Goal: Feedback & Contribution: Submit feedback/report problem

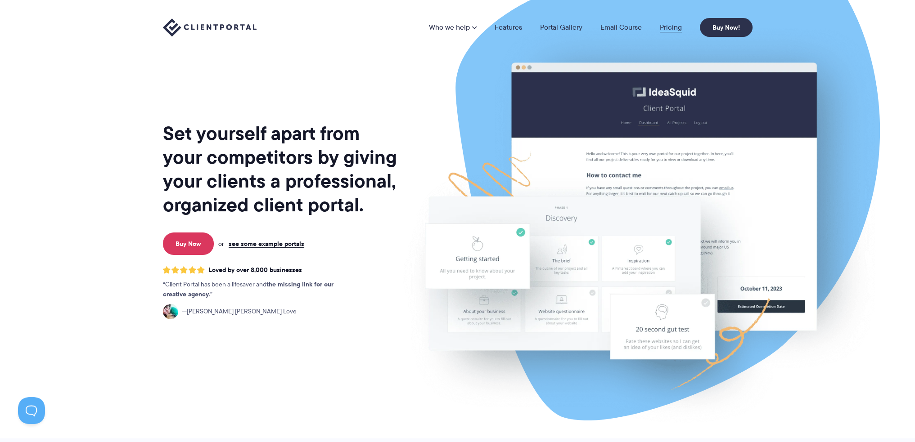
click at [666, 28] on link "Pricing" at bounding box center [671, 27] width 22 height 7
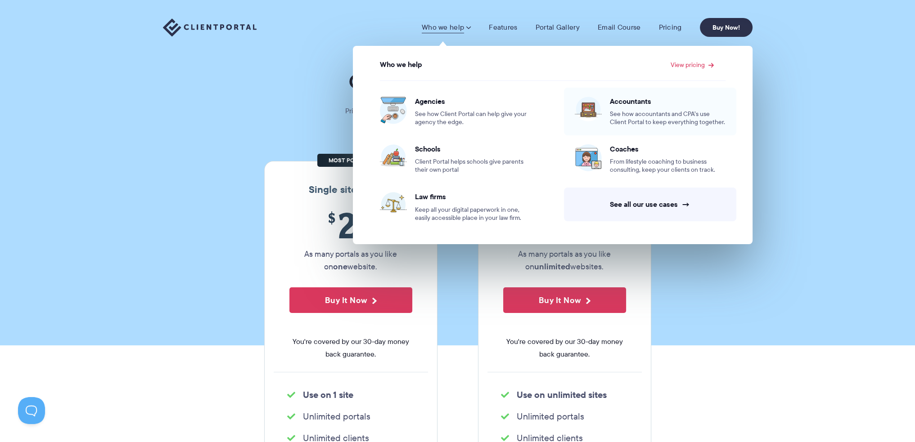
click at [636, 116] on span "See how accountants and CPA’s use Client Portal to keep everything together." at bounding box center [668, 118] width 116 height 16
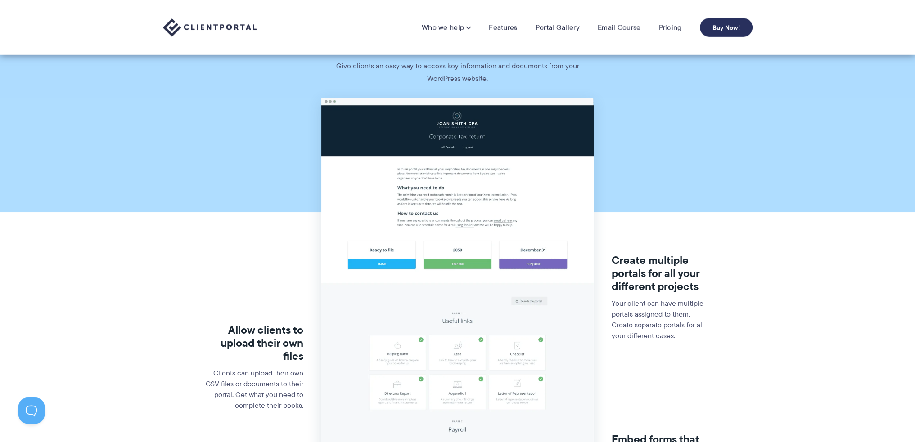
click at [716, 28] on link "Buy Now!" at bounding box center [726, 27] width 53 height 19
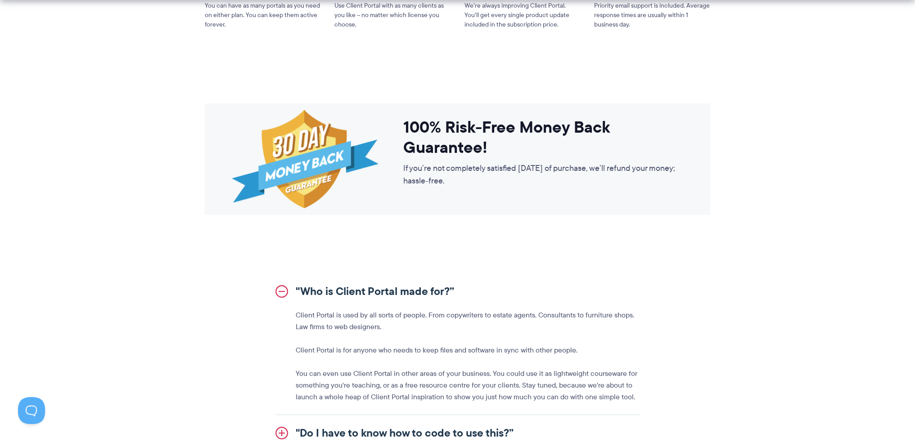
scroll to position [945, 0]
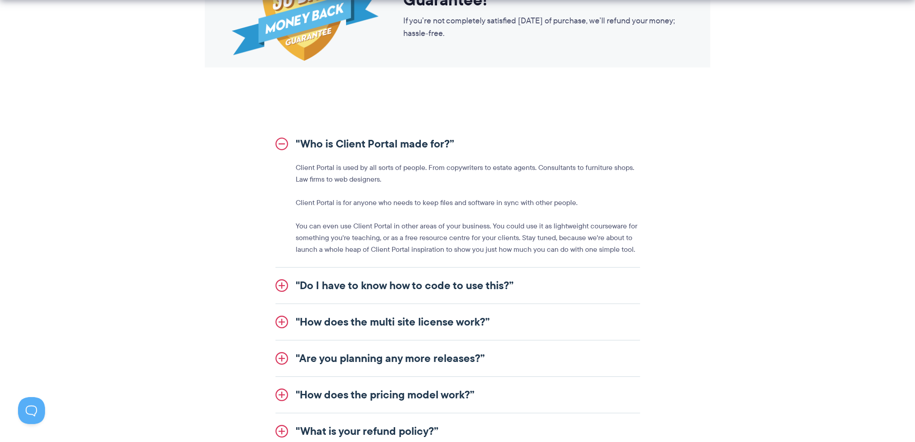
click at [304, 286] on link ""Do I have to know how to code to use this?”" at bounding box center [457, 286] width 365 height 36
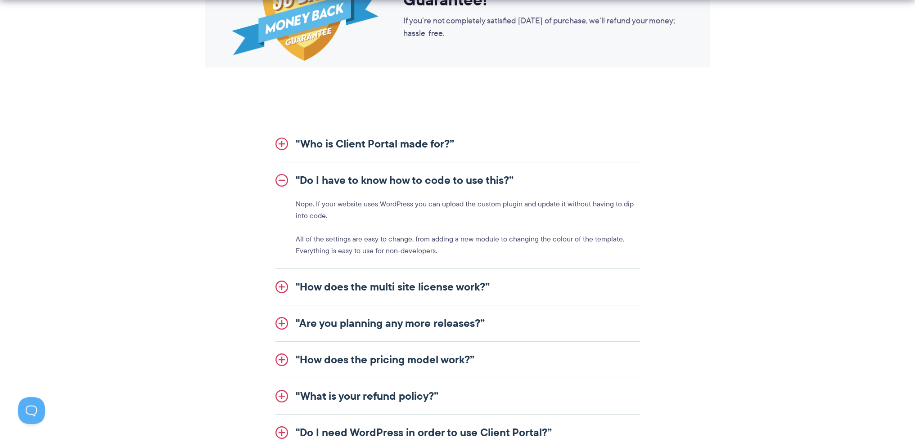
click at [299, 284] on link ""How does the multi site license work?”" at bounding box center [457, 287] width 365 height 36
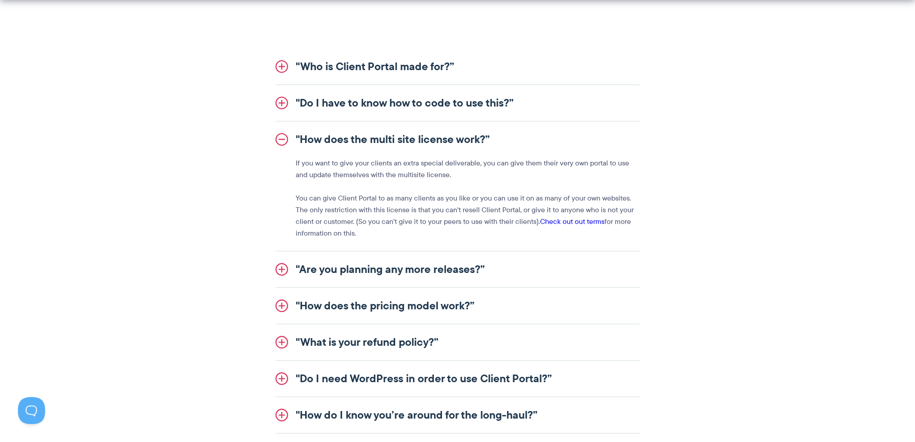
scroll to position [1035, 0]
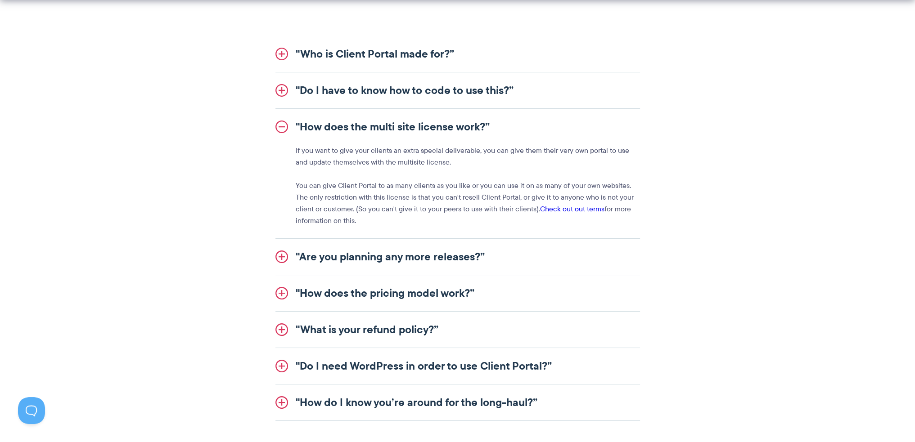
click at [325, 256] on link ""Are you planning any more releases?”" at bounding box center [457, 257] width 365 height 36
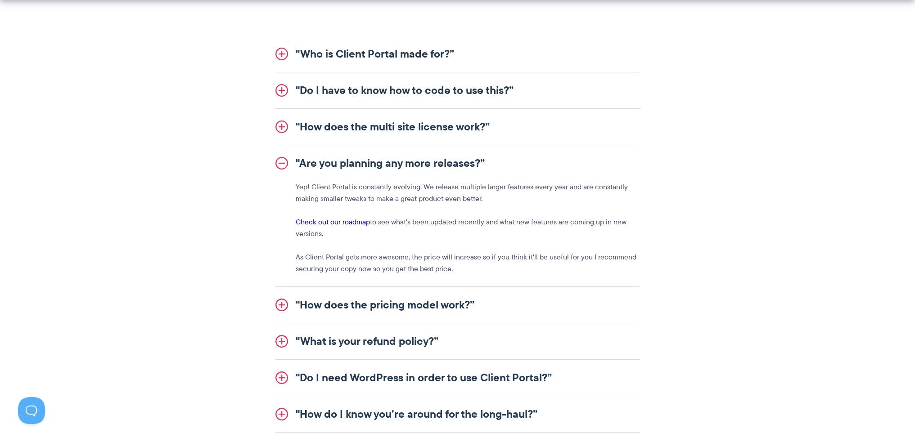
click at [329, 306] on link ""How does the pricing model work?”" at bounding box center [457, 305] width 365 height 36
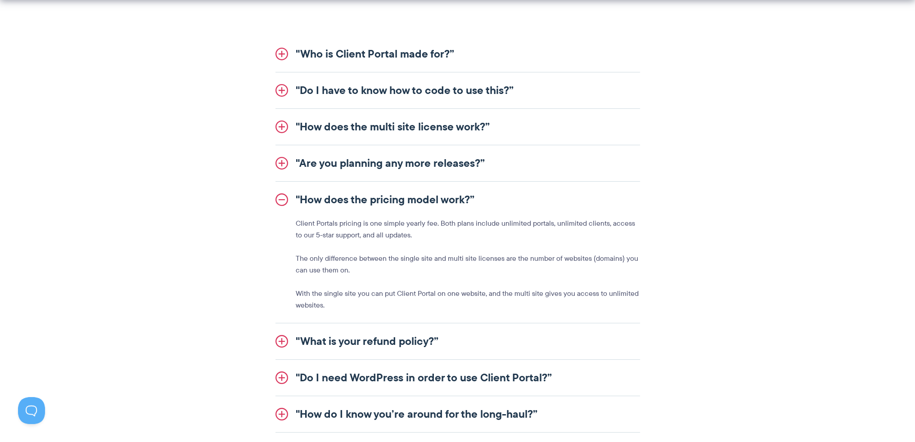
click at [307, 345] on link ""What is your refund policy?”" at bounding box center [457, 342] width 365 height 36
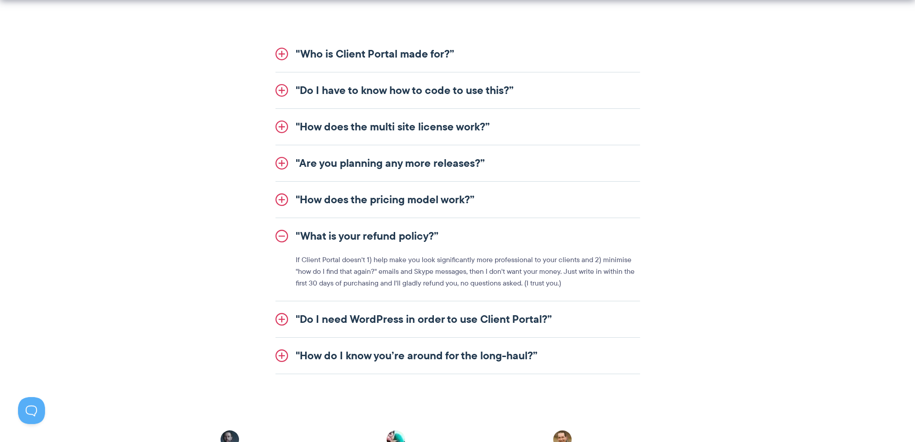
click at [313, 315] on link ""Do I need WordPress in order to use Client Portal?”" at bounding box center [457, 320] width 365 height 36
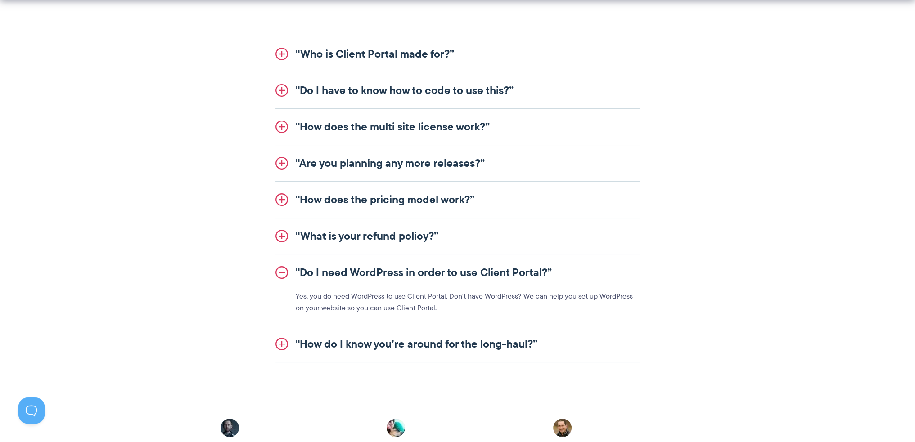
click at [313, 344] on link ""How do I know you’re around for the long-haul?”" at bounding box center [457, 344] width 365 height 36
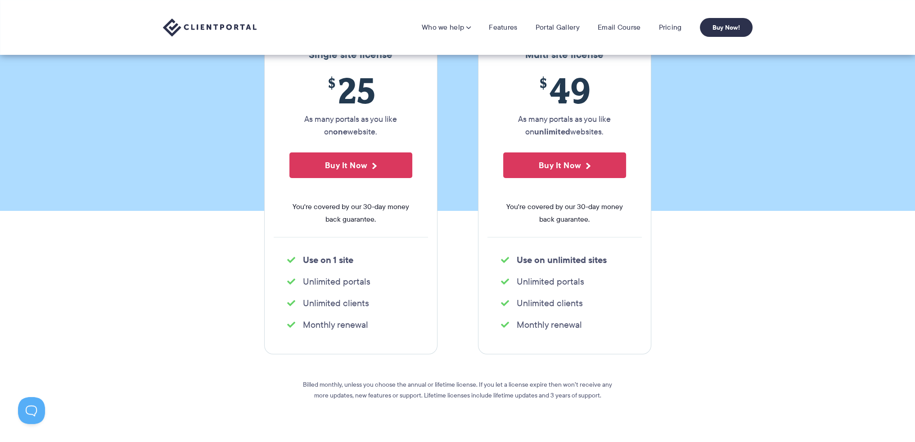
scroll to position [0, 0]
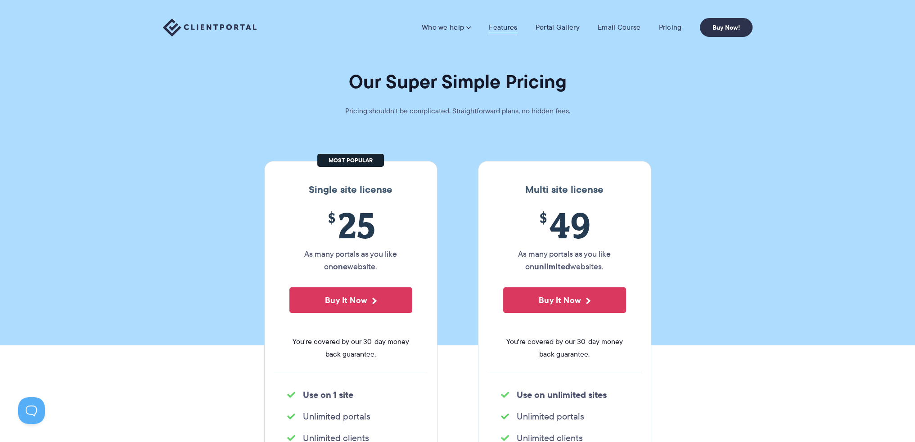
click at [500, 27] on link "Features" at bounding box center [503, 27] width 28 height 9
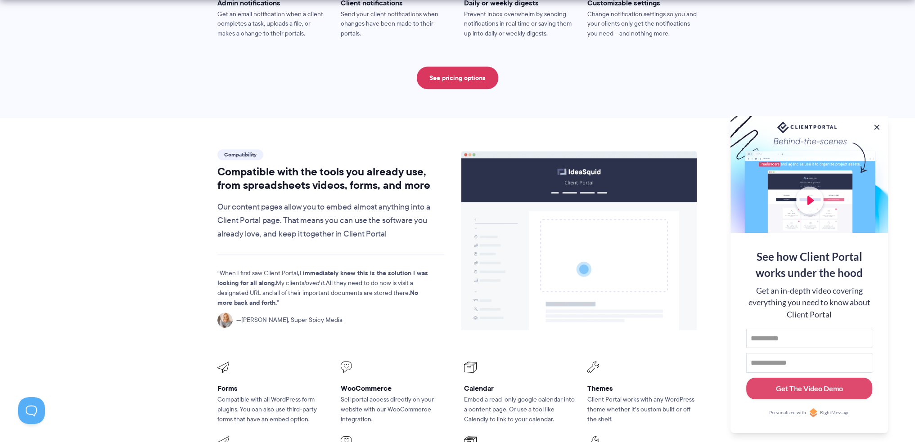
scroll to position [945, 0]
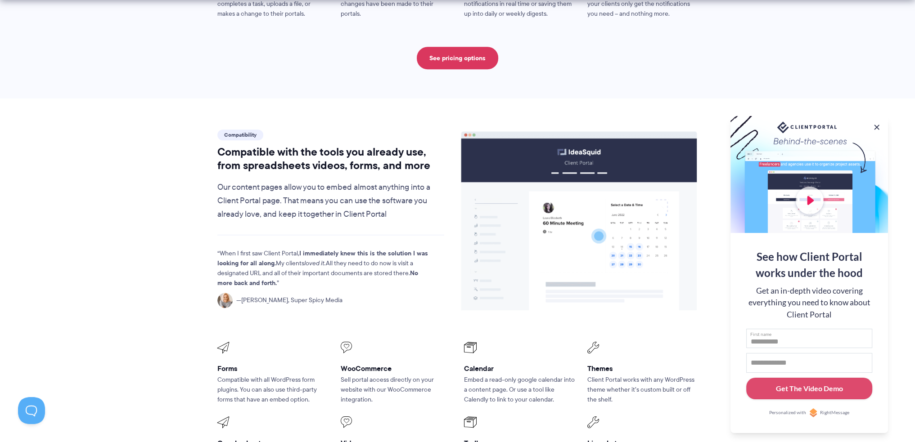
click at [783, 338] on input "First name" at bounding box center [809, 339] width 126 height 20
type input "****"
type input "**********"
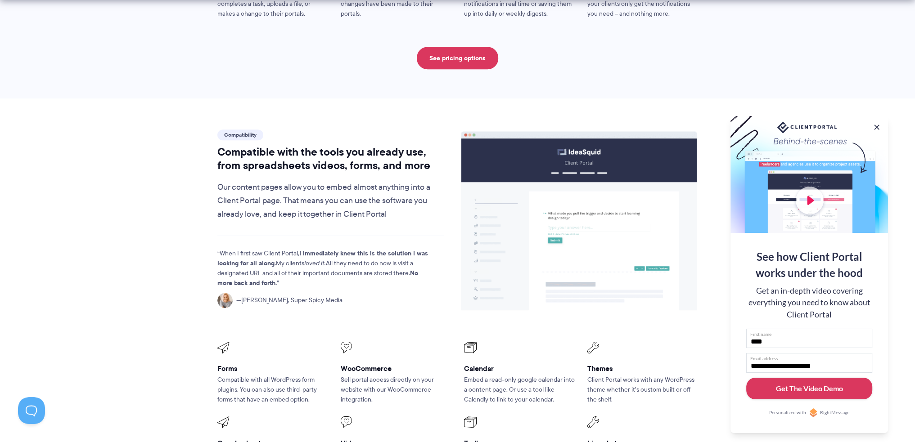
click at [820, 388] on div "Get The Video Demo" at bounding box center [809, 388] width 67 height 11
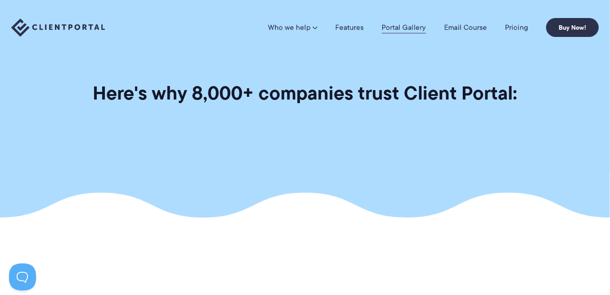
click at [407, 25] on link "Portal Gallery" at bounding box center [404, 27] width 44 height 9
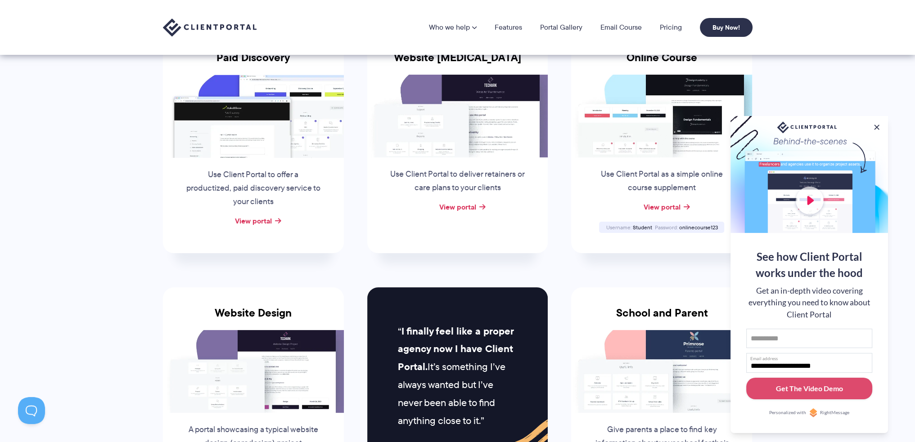
scroll to position [135, 0]
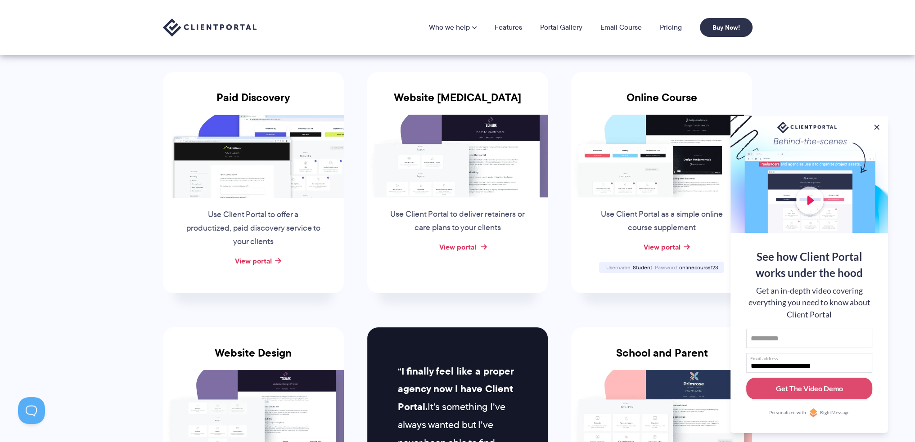
click at [459, 248] on link "View portal" at bounding box center [457, 247] width 37 height 11
click at [877, 124] on button at bounding box center [876, 127] width 11 height 11
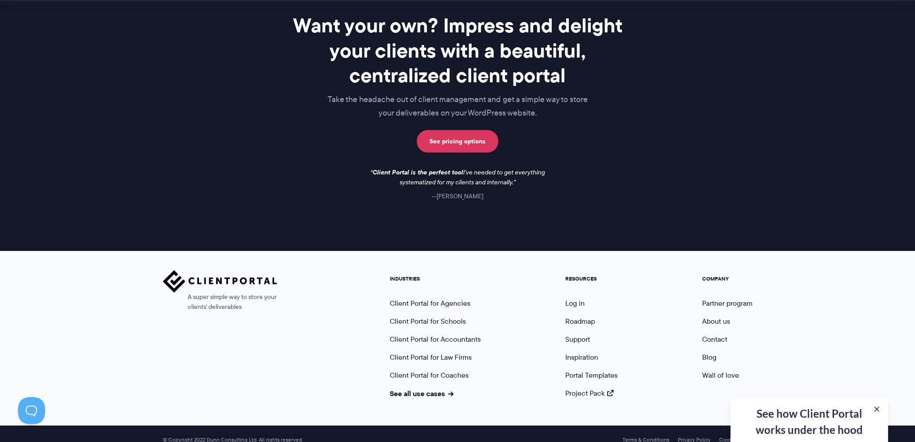
scroll to position [1275, 0]
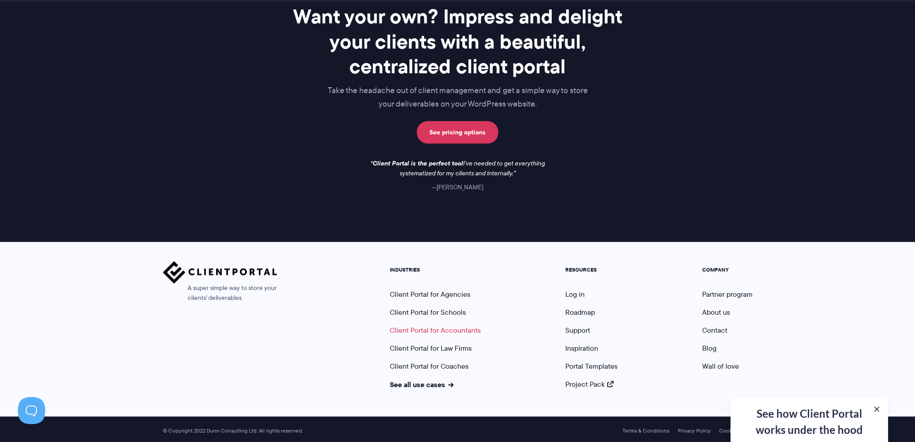
click at [428, 329] on link "Client Portal for Accountants" at bounding box center [435, 330] width 91 height 10
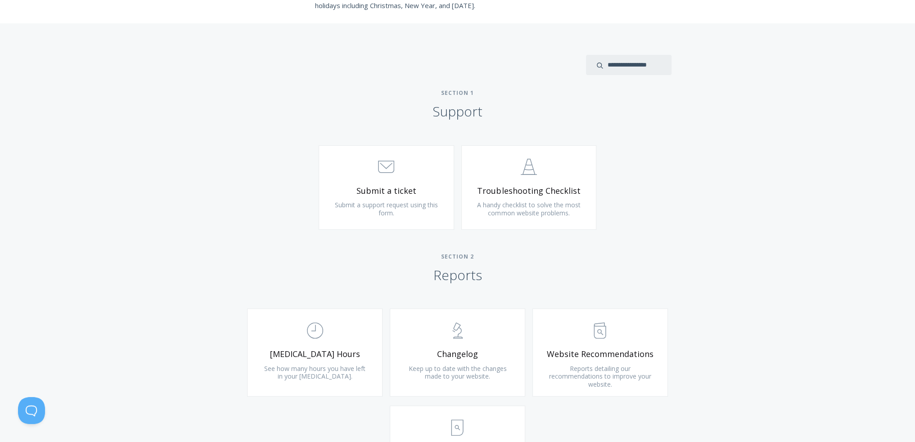
scroll to position [225, 0]
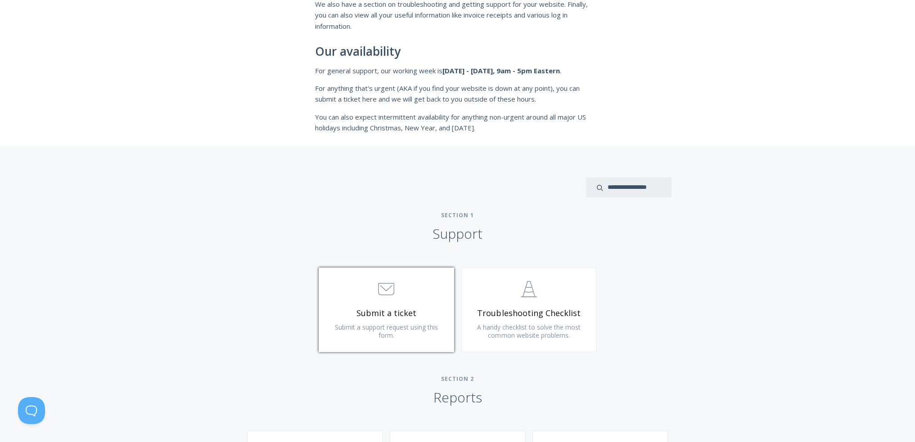
click at [369, 304] on link ".st0{fill:none;stroke:#000000;stroke-width:2;stroke-miterlimit:10;} 3. Communic…" at bounding box center [386, 310] width 135 height 85
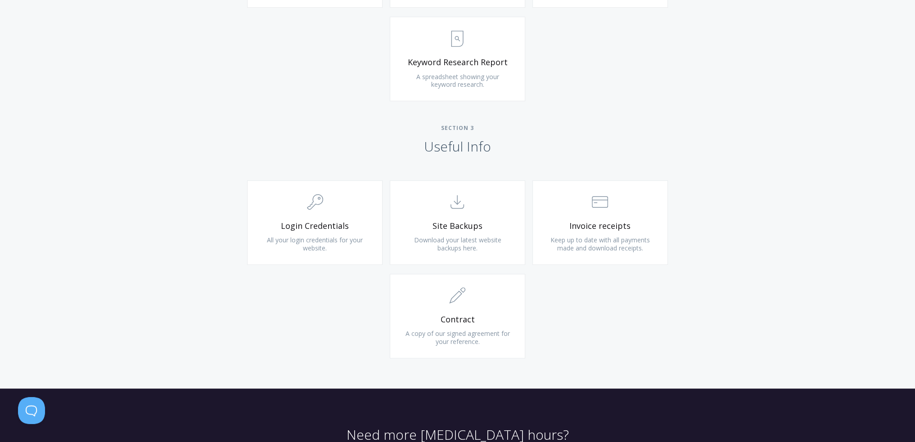
scroll to position [810, 0]
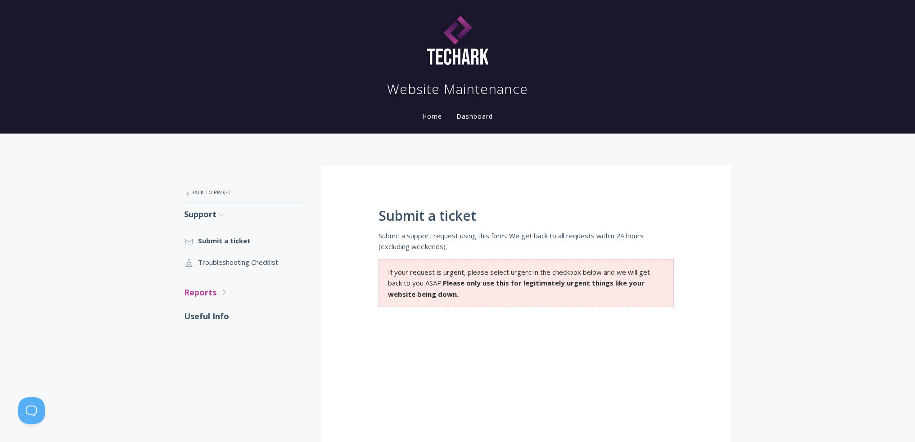
click at [209, 298] on link "Reports .st0{fill:none;stroke:#000000;stroke-width:2;stroke-miterlimit:10;} Unt…" at bounding box center [243, 293] width 119 height 24
click at [232, 320] on link ".st0{fill:none;stroke:#000000;stroke-width:2;stroke-miterlimit:10;} Untitled-18…" at bounding box center [243, 319] width 119 height 22
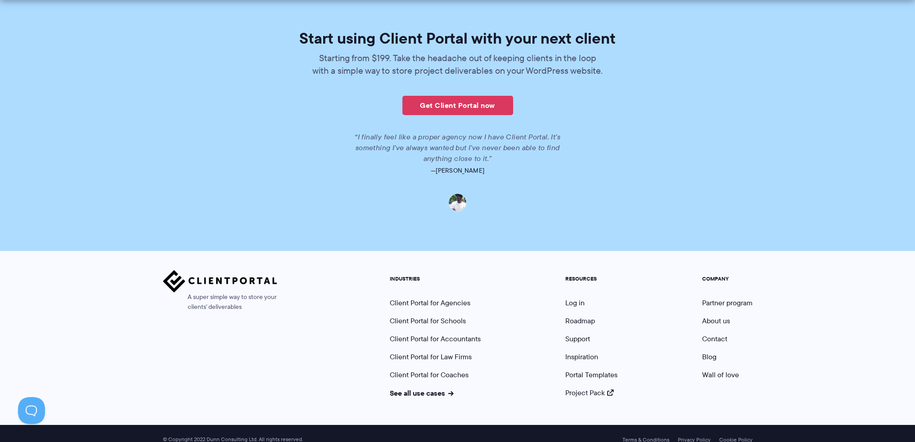
scroll to position [1986, 0]
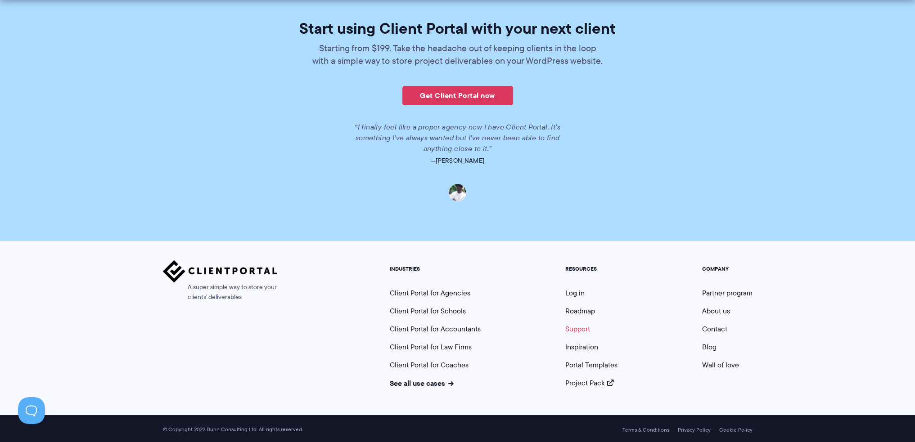
click at [579, 328] on link "Support" at bounding box center [577, 329] width 25 height 10
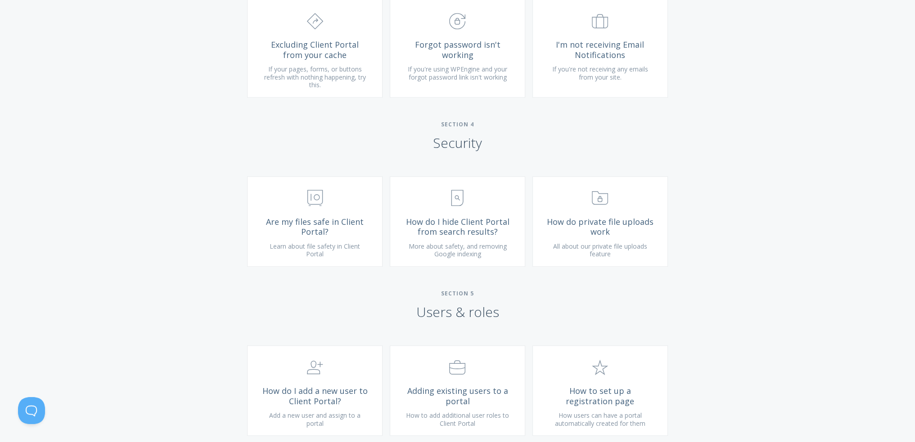
scroll to position [1125, 0]
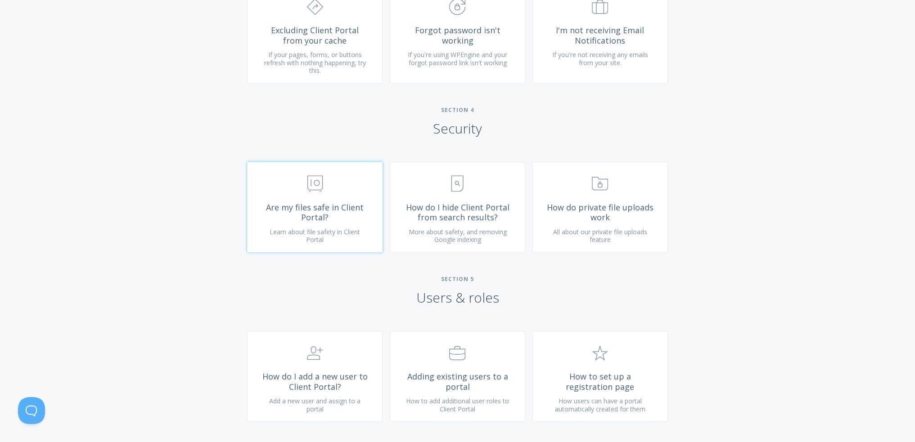
click at [323, 214] on span "Are my files safe in Client Portal?" at bounding box center [315, 213] width 108 height 20
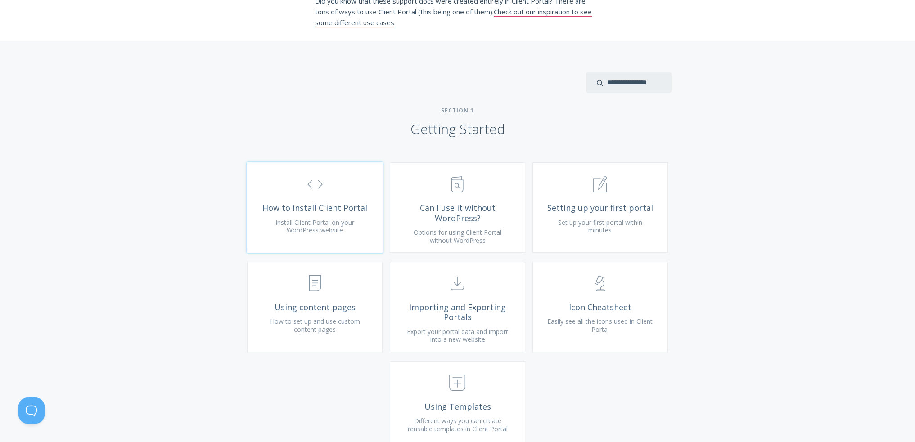
scroll to position [225, 0]
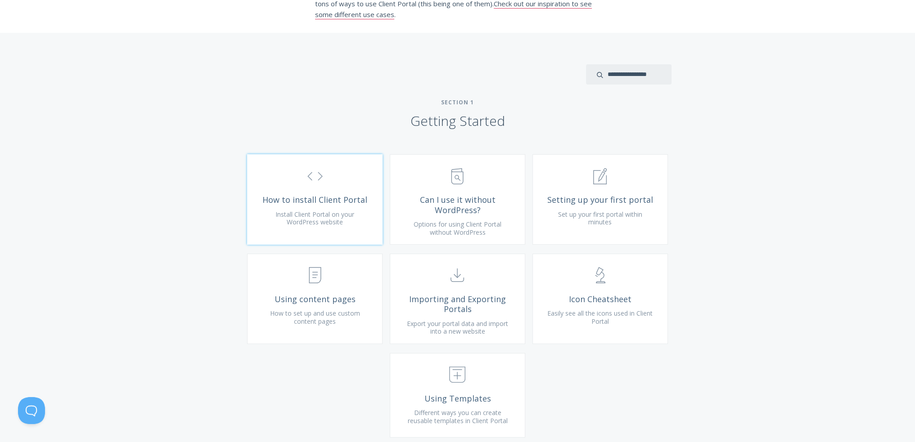
click at [333, 205] on span "How to install Client Portal" at bounding box center [315, 200] width 108 height 10
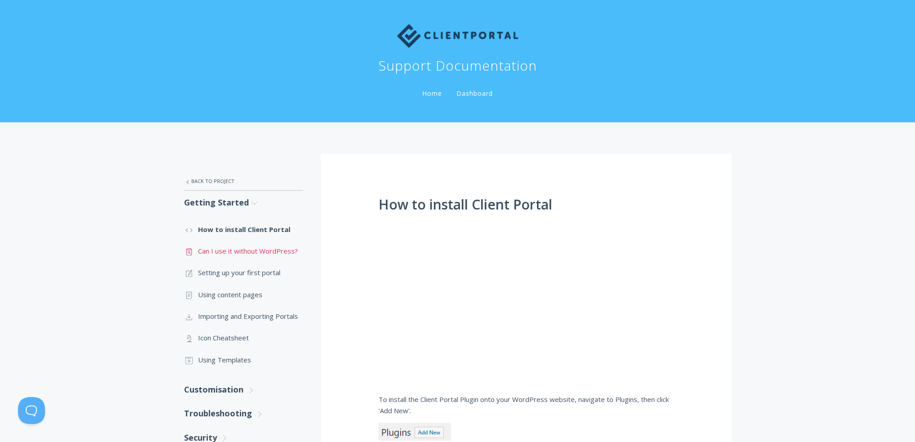
click at [281, 248] on link ".st0{fill:none;stroke:#000000;stroke-width:2;stroke-miterlimit:10;} Untitled-13…" at bounding box center [243, 251] width 119 height 22
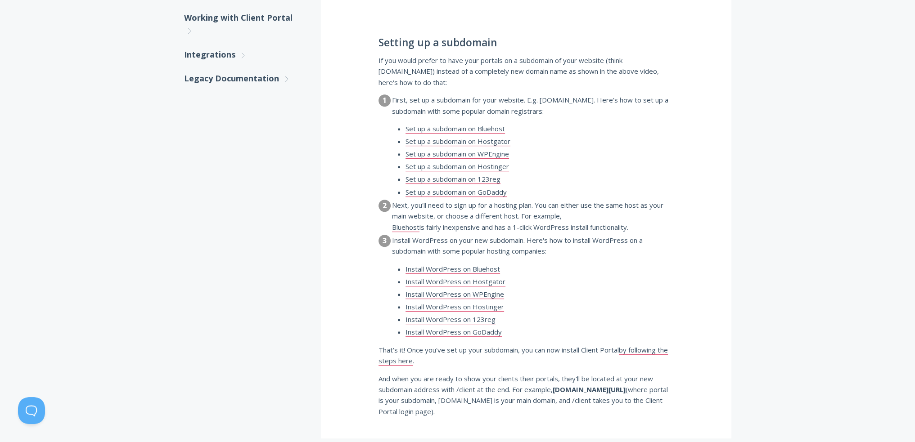
scroll to position [495, 0]
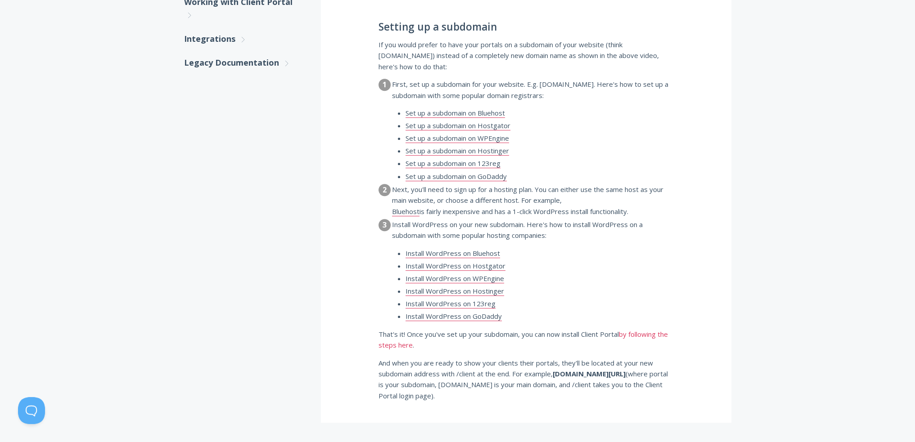
click at [393, 331] on link "by following the steps here" at bounding box center [522, 340] width 289 height 20
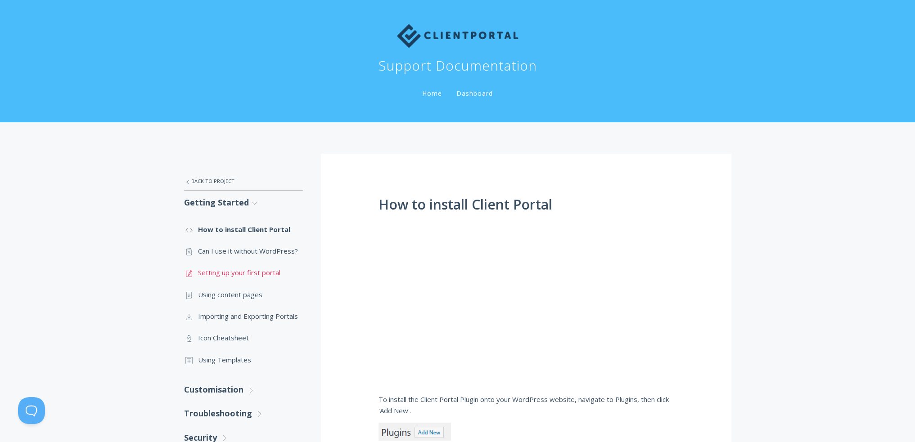
click at [229, 276] on link ".st0{fill:none;stroke:#000000;stroke-width:2;stroke-miterlimit:10;} 1. General …" at bounding box center [243, 273] width 119 height 22
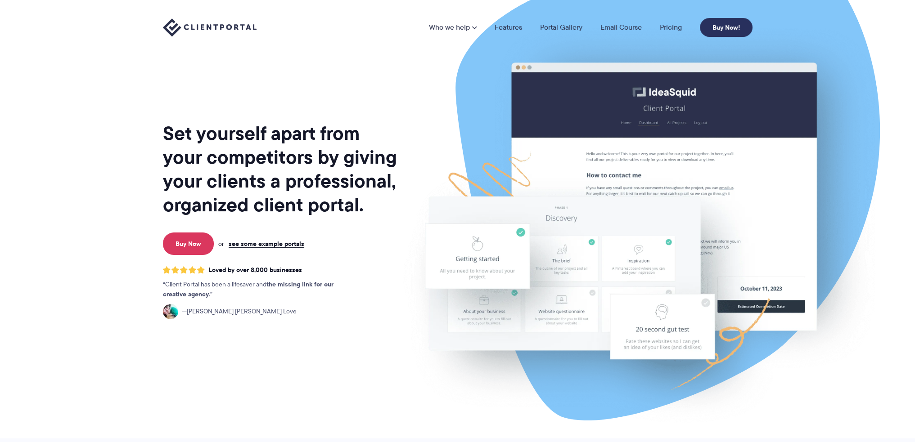
click at [723, 27] on link "Buy Now!" at bounding box center [726, 27] width 53 height 19
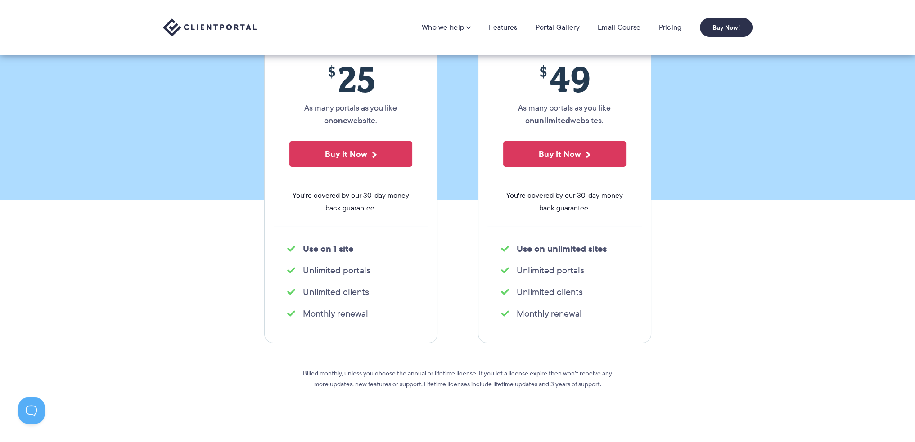
scroll to position [45, 0]
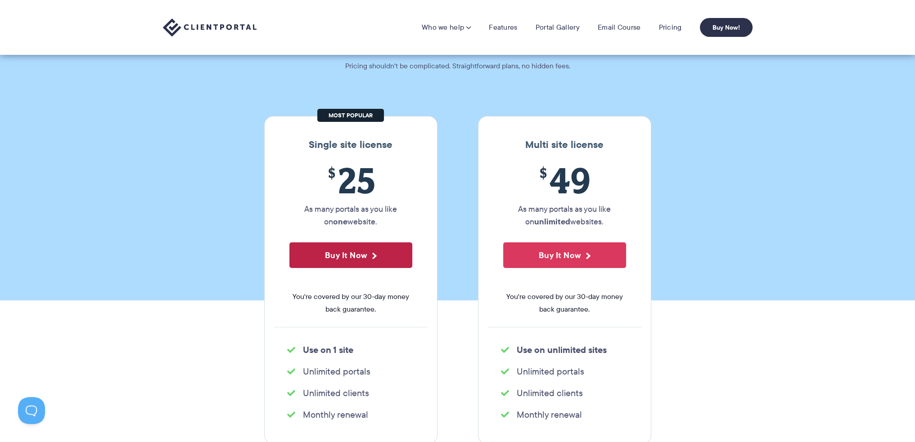
click at [359, 247] on button "Buy It Now" at bounding box center [350, 256] width 123 height 26
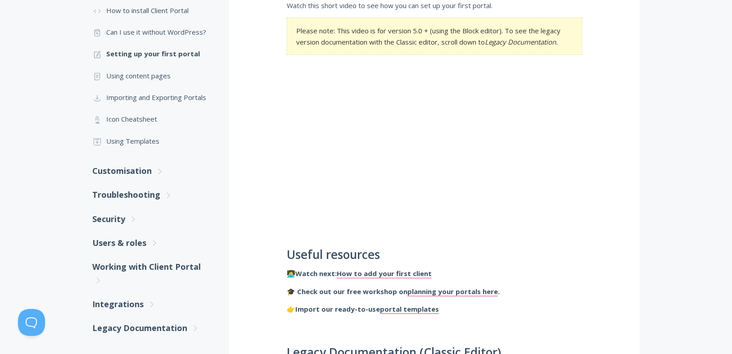
scroll to position [324, 0]
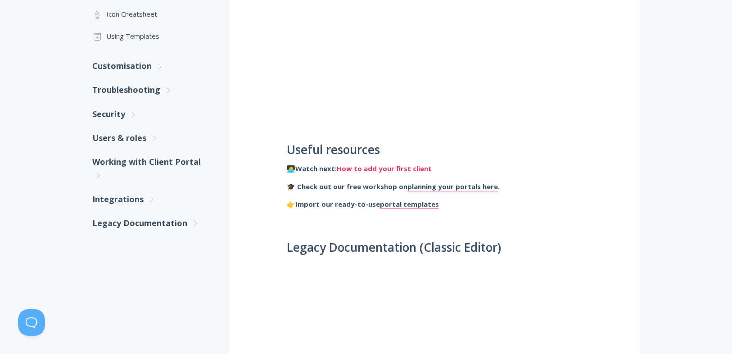
click at [365, 170] on link "How to add your first client" at bounding box center [384, 168] width 95 height 9
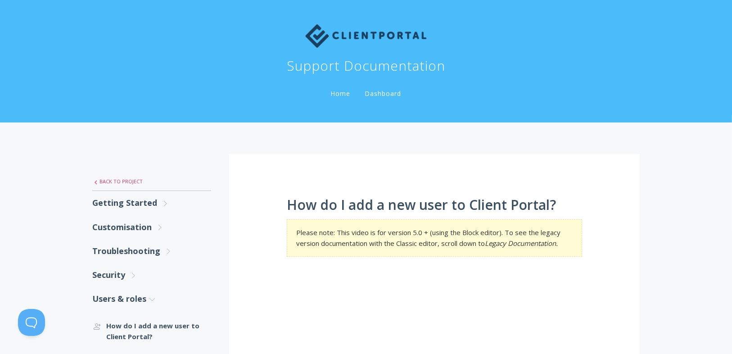
click at [105, 181] on link ".st0{fill:none;stroke:#000000;stroke-width:2;stroke-miterlimit:10;} Untitled-27…" at bounding box center [151, 181] width 119 height 19
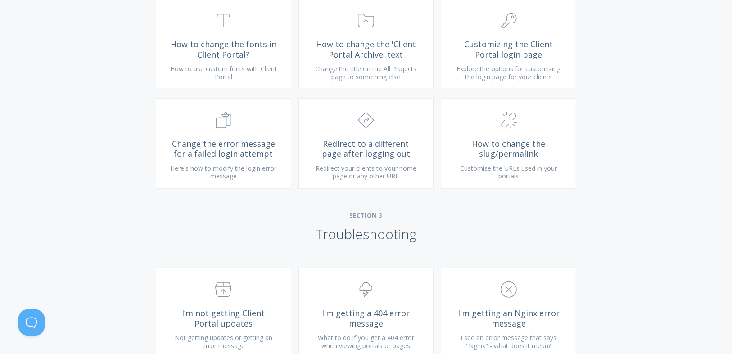
scroll to position [612, 0]
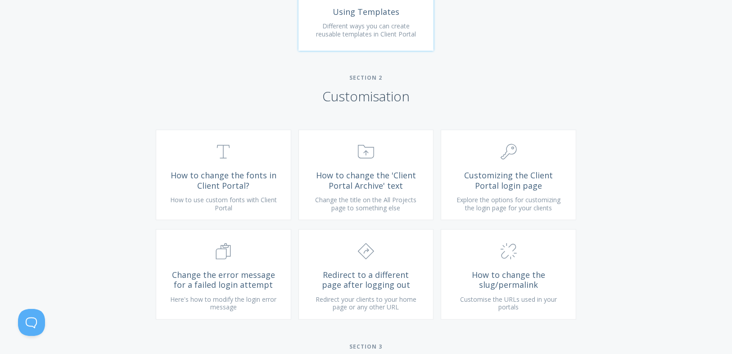
click at [365, 34] on span "Different ways you can create reusable templates in Client Portal" at bounding box center [366, 30] width 100 height 17
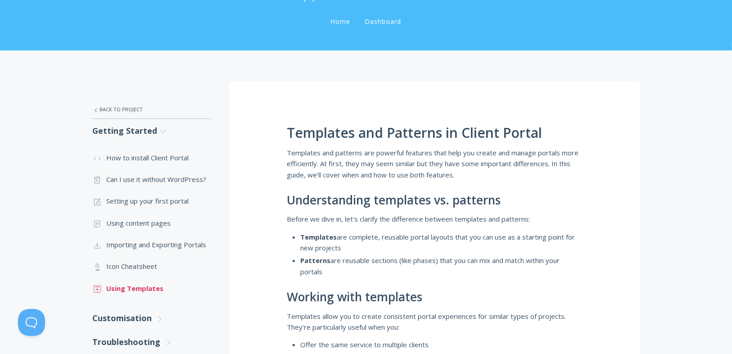
click at [147, 289] on link ".st0{fill:none;stroke:#000000;stroke-width:2;stroke-miterlimit:10;} Untitled-18…" at bounding box center [151, 288] width 119 height 22
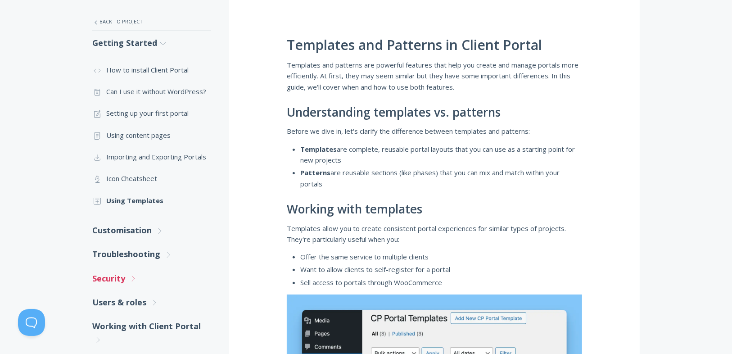
scroll to position [180, 0]
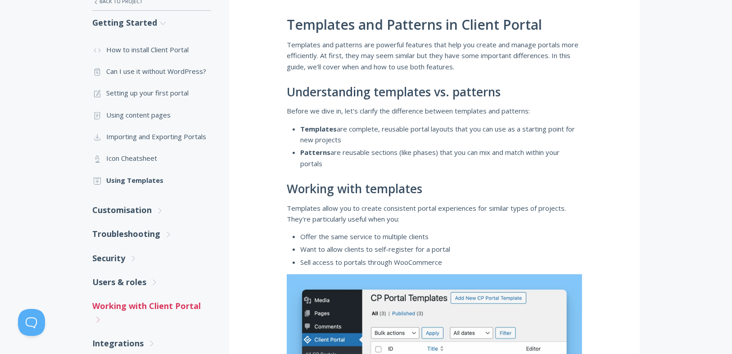
click at [154, 307] on link "Working with Client Portal .st0{fill:none;stroke:#000000;stroke-width:2;stroke-…" at bounding box center [151, 312] width 119 height 37
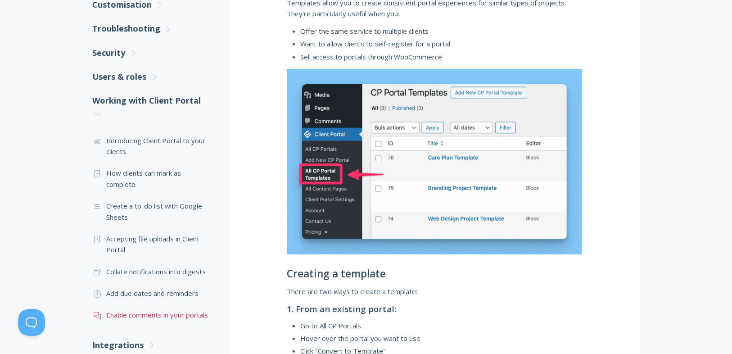
scroll to position [396, 0]
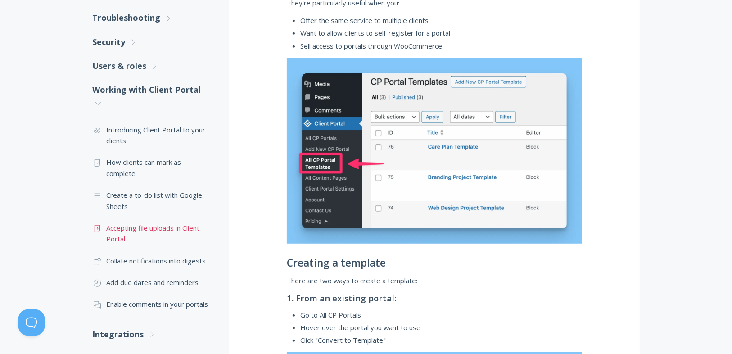
click at [158, 226] on link ".st0{fill:none;stroke:#000000;stroke-width:2;stroke-miterlimit:10;} Untitled-15…" at bounding box center [151, 233] width 119 height 33
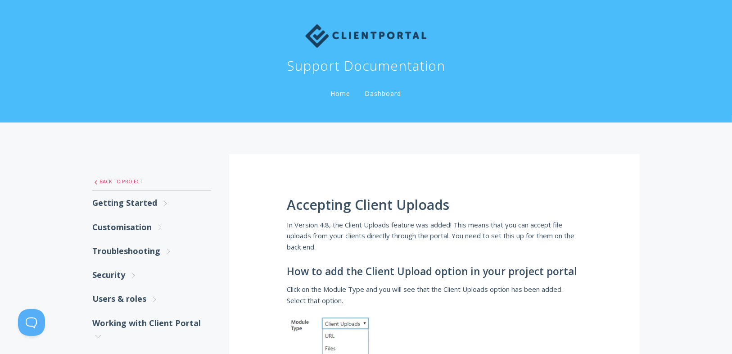
click at [126, 180] on link ".st0{fill:none;stroke:#000000;stroke-width:2;stroke-miterlimit:10;} Untitled-27…" at bounding box center [151, 181] width 119 height 19
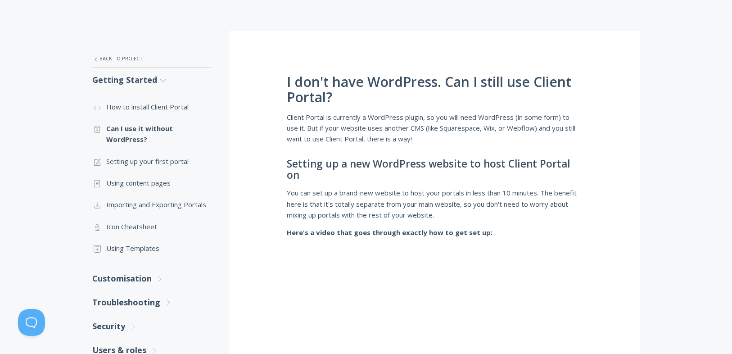
scroll to position [144, 0]
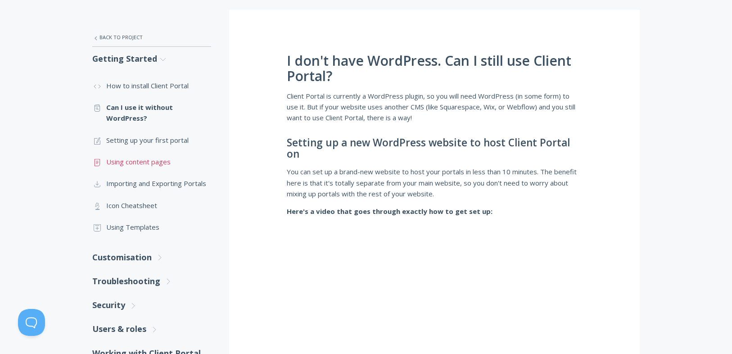
click at [155, 162] on link ".st0{fill:none;stroke:#000000;stroke-width:2;stroke-miterlimit:10;} Untitled-15…" at bounding box center [151, 162] width 119 height 22
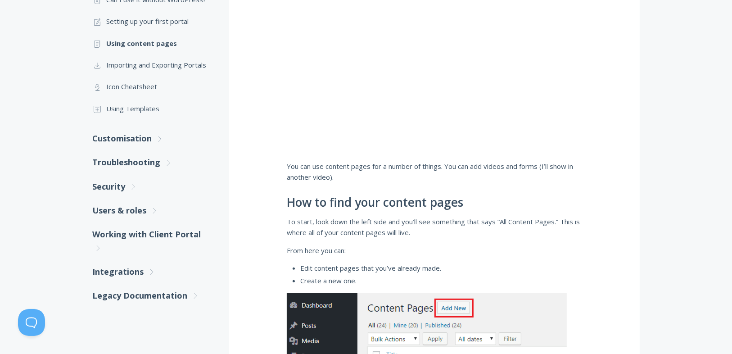
scroll to position [252, 0]
click at [122, 270] on link "Integrations .st0{fill:none;stroke:#000000;stroke-width:2;stroke-miterlimit:10;…" at bounding box center [151, 271] width 119 height 24
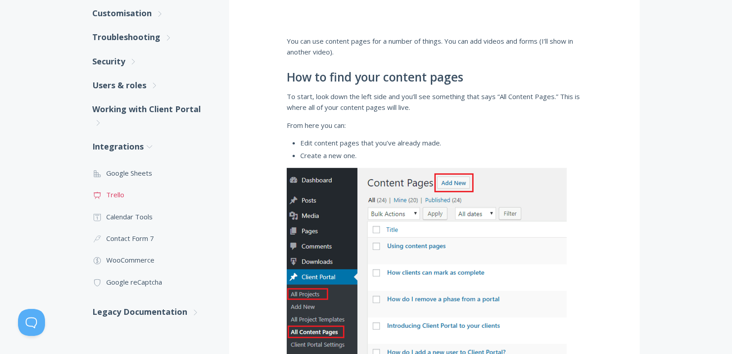
scroll to position [396, 0]
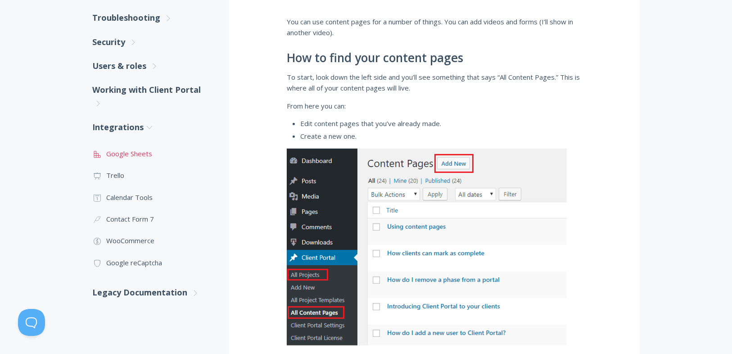
click at [126, 152] on link ".st0{fill:none;stroke:#000000;stroke-width:2;stroke-miterlimit:10;} 2. Design -…" at bounding box center [151, 154] width 119 height 22
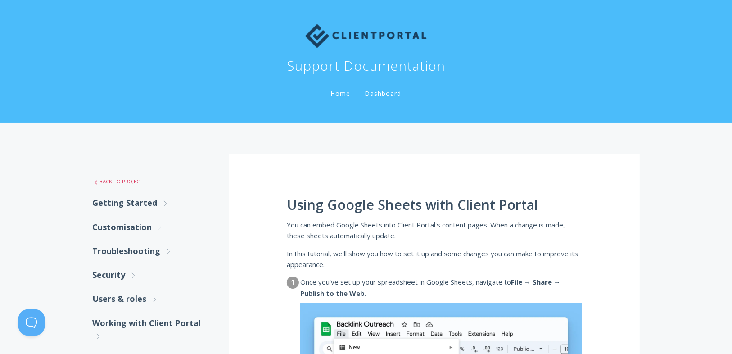
click at [118, 176] on link ".st0{fill:none;stroke:#000000;stroke-width:2;stroke-miterlimit:10;} Untitled-27…" at bounding box center [151, 181] width 119 height 19
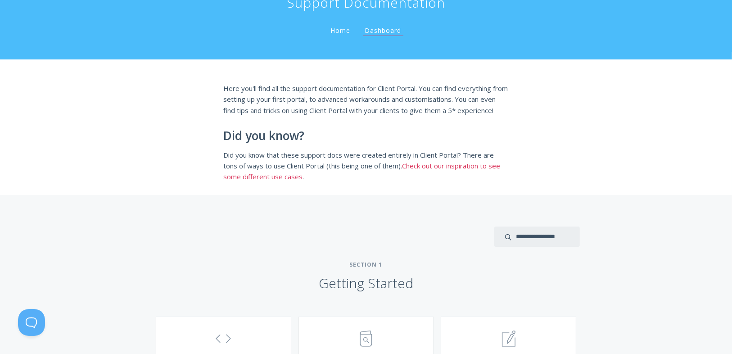
scroll to position [108, 0]
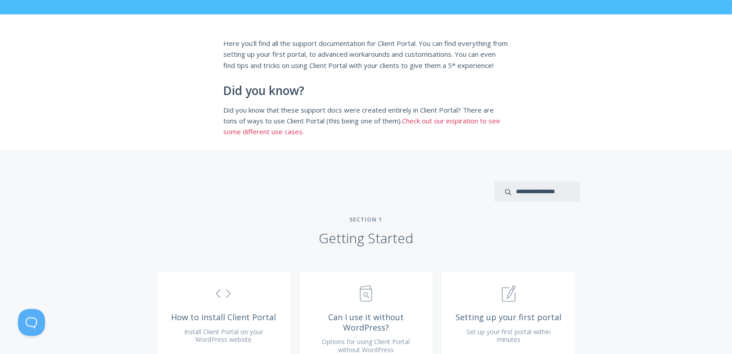
click at [261, 136] on link "Check out our inspiration to see some different use cases" at bounding box center [361, 126] width 277 height 20
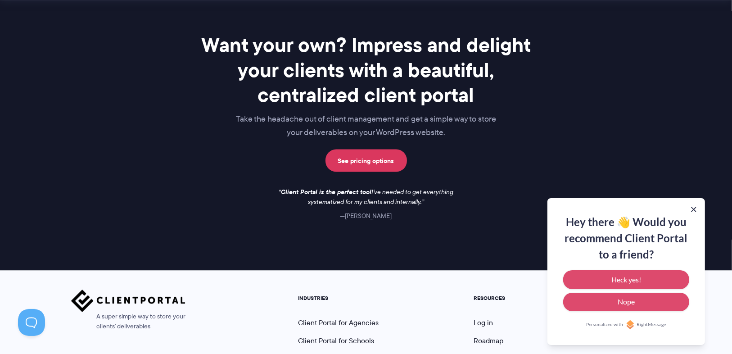
scroll to position [1332, 0]
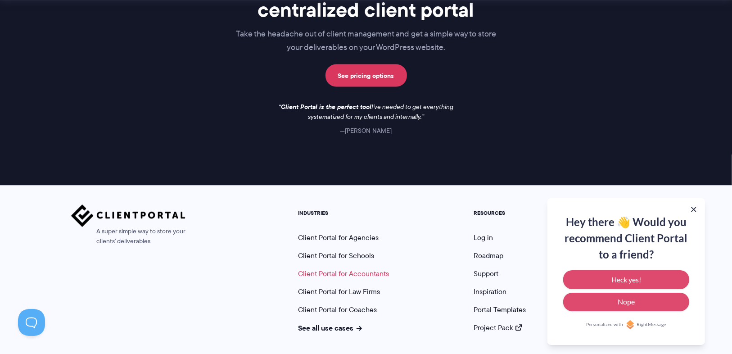
click at [362, 270] on link "Client Portal for Accountants" at bounding box center [343, 274] width 91 height 10
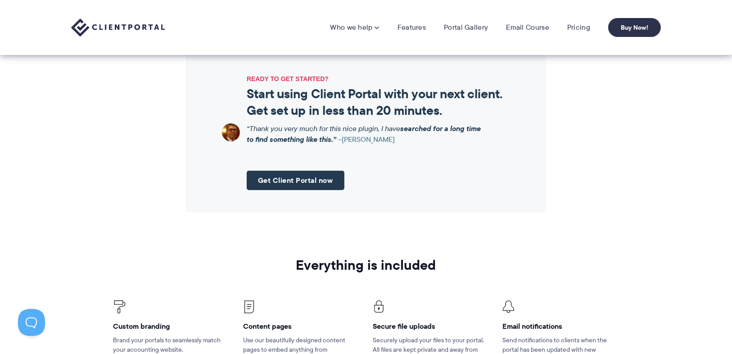
scroll to position [1044, 0]
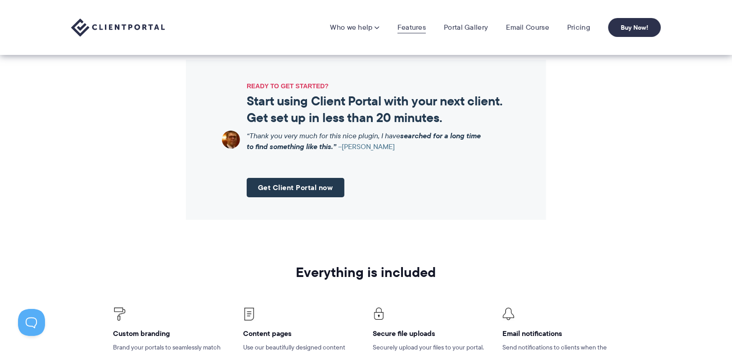
click at [409, 28] on link "Features" at bounding box center [411, 27] width 28 height 9
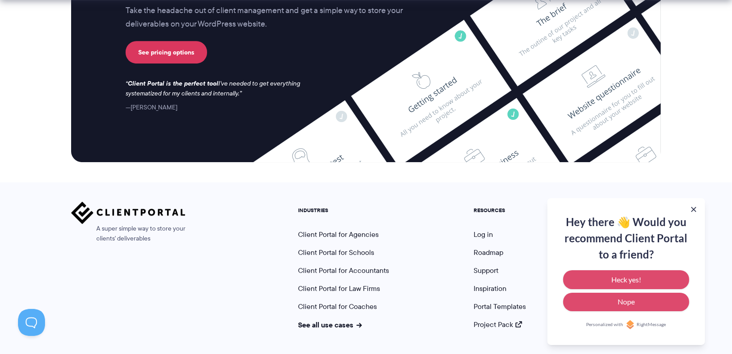
scroll to position [2426, 0]
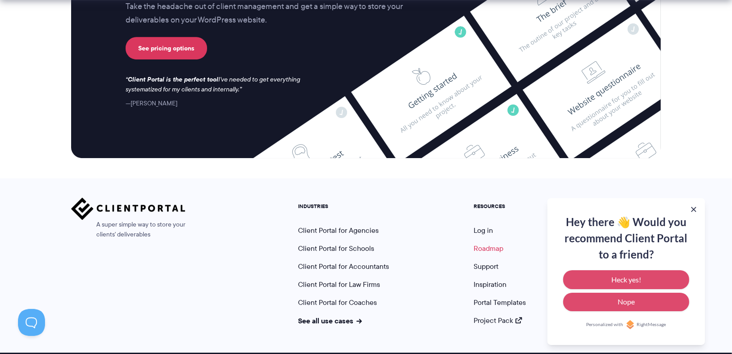
click at [488, 243] on link "Roadmap" at bounding box center [488, 248] width 30 height 10
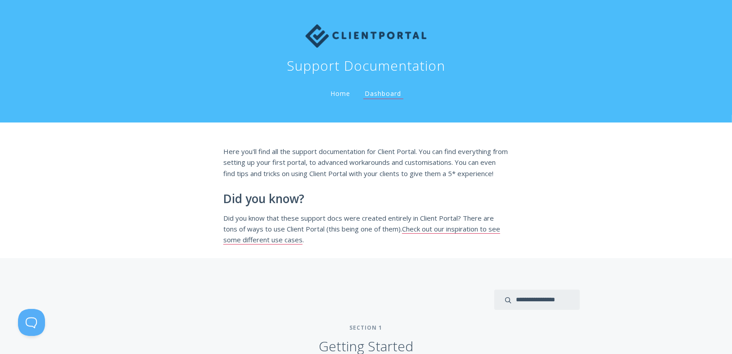
click at [340, 91] on link "Home" at bounding box center [340, 93] width 23 height 9
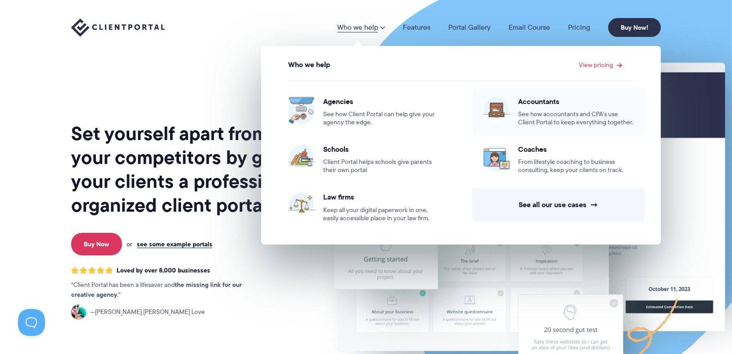
click at [542, 106] on div "Accountants See how accountants and CPA’s use Client Portal to keep everything …" at bounding box center [576, 112] width 116 height 30
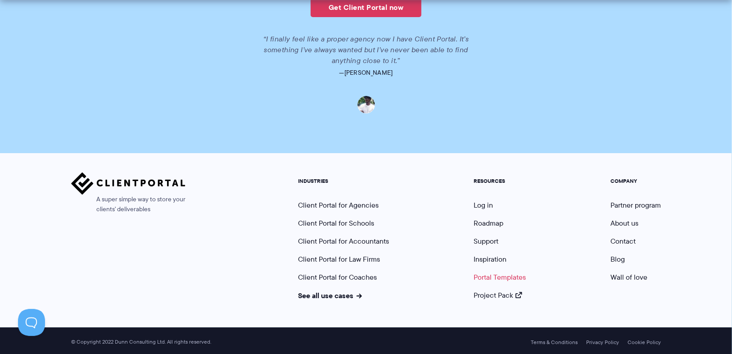
click at [512, 276] on link "Portal Templates" at bounding box center [499, 277] width 52 height 10
click at [369, 238] on link "Client Portal for Accountants" at bounding box center [343, 241] width 91 height 10
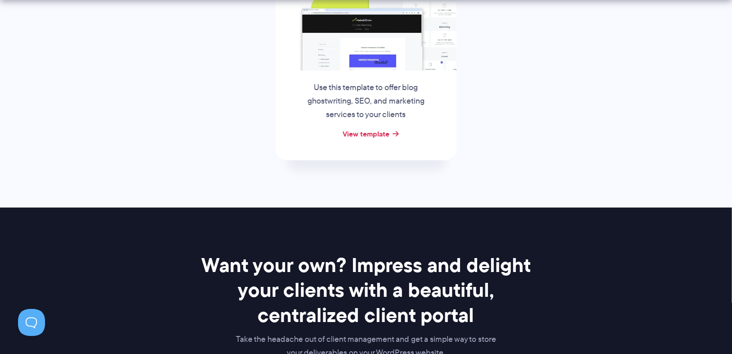
scroll to position [504, 0]
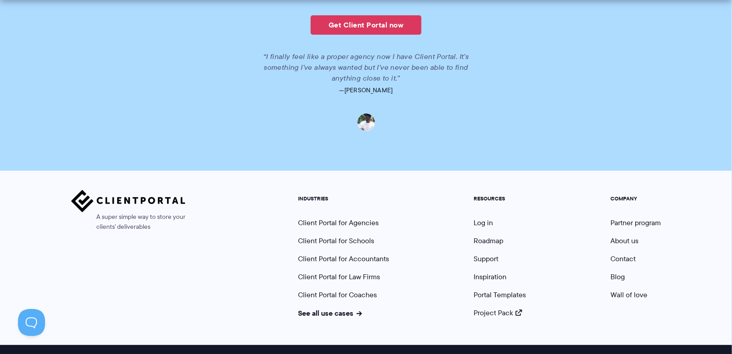
scroll to position [2074, 0]
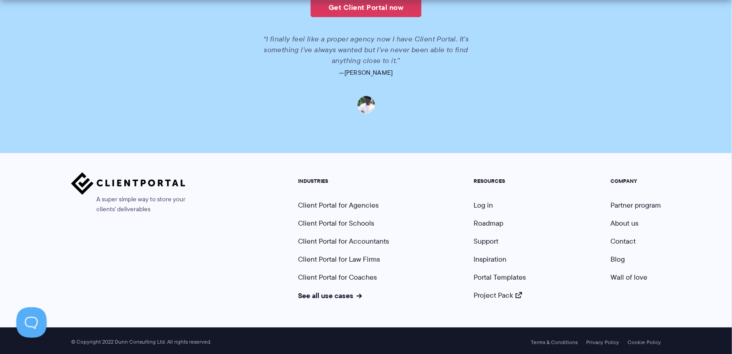
click at [33, 320] on button at bounding box center [29, 320] width 27 height 27
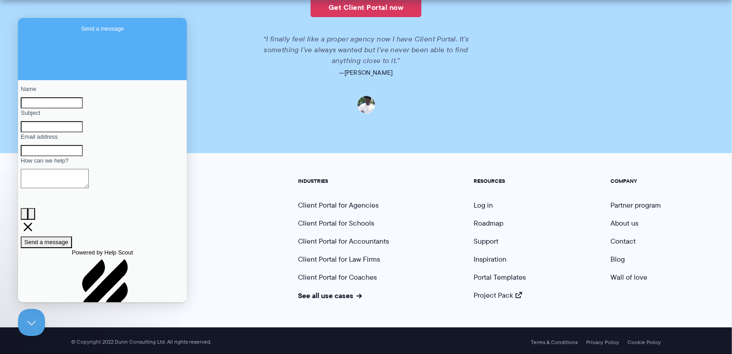
scroll to position [0, 0]
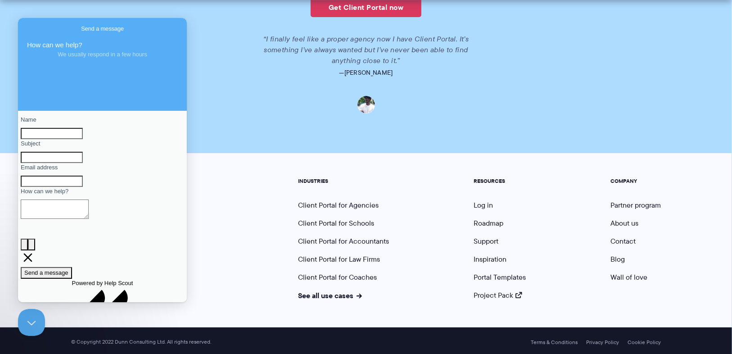
click at [306, 179] on h5 "INDUSTRIES" at bounding box center [343, 181] width 91 height 6
click at [356, 240] on link "Client Portal for Accountants" at bounding box center [343, 241] width 91 height 10
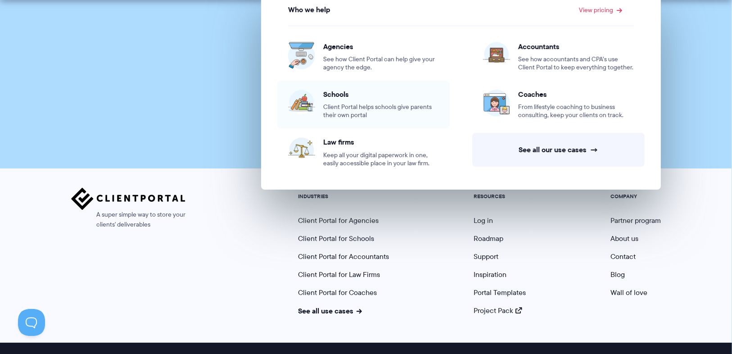
scroll to position [2074, 0]
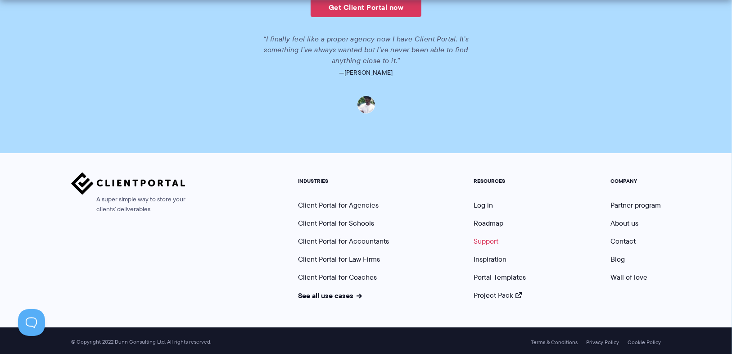
click at [483, 243] on link "Support" at bounding box center [485, 241] width 25 height 10
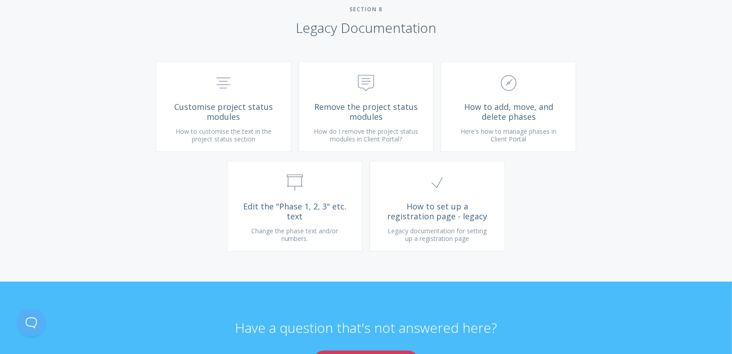
scroll to position [2268, 0]
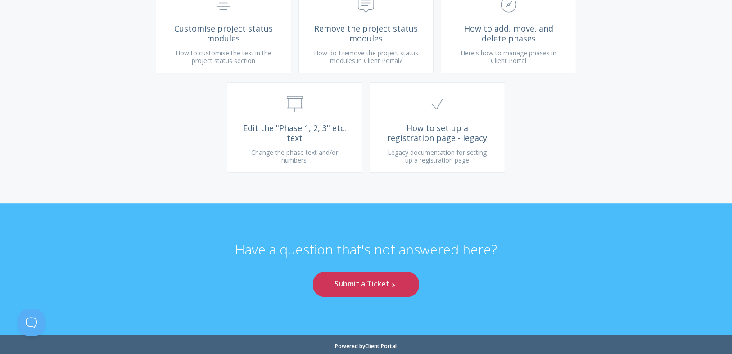
click at [367, 297] on link "Submit a Ticket .st0{fill:none;stroke:#000000;stroke-width:2;stroke-miterlimit:…" at bounding box center [366, 284] width 106 height 25
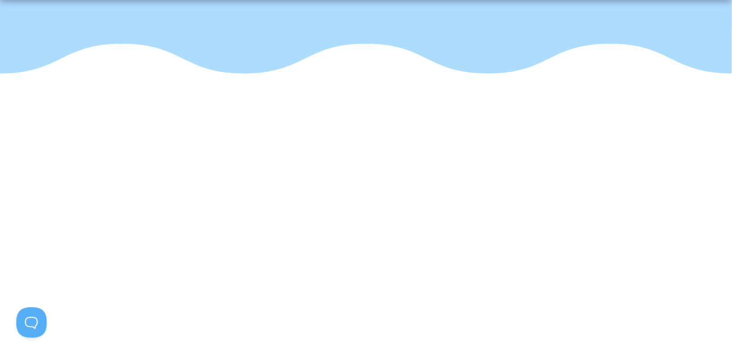
click at [30, 326] on button at bounding box center [29, 320] width 27 height 27
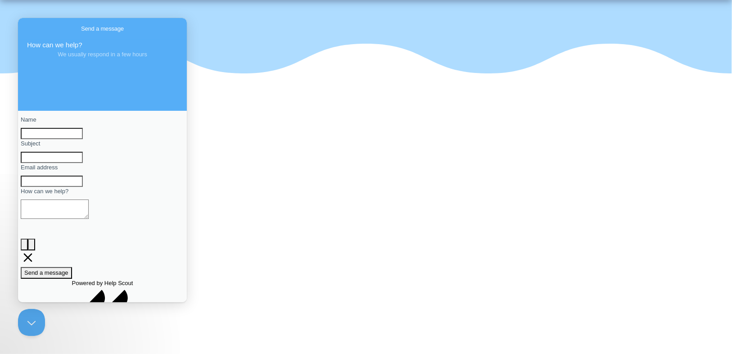
click at [68, 140] on input "Name" at bounding box center [52, 134] width 62 height 12
type input "*********"
click at [65, 163] on input "Subject" at bounding box center [52, 158] width 62 height 12
type input "**********"
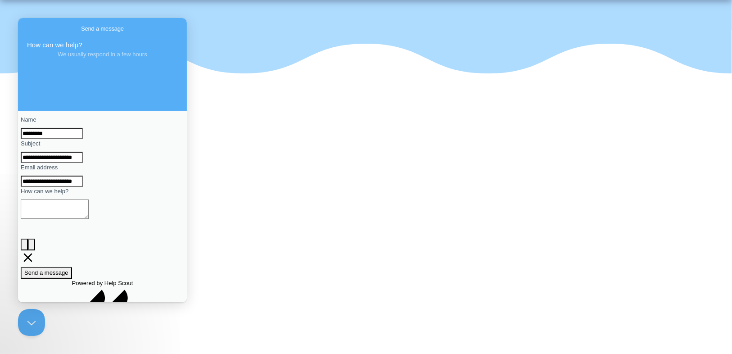
click at [89, 219] on textarea "How can we help?" at bounding box center [55, 208] width 68 height 19
type textarea "*"
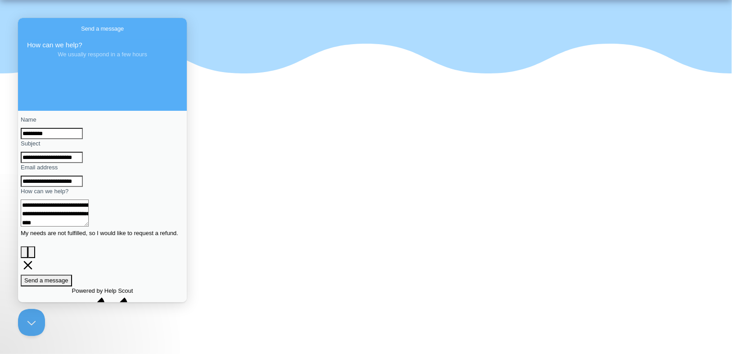
type textarea "**********"
click at [68, 284] on span "Send a message" at bounding box center [46, 280] width 44 height 7
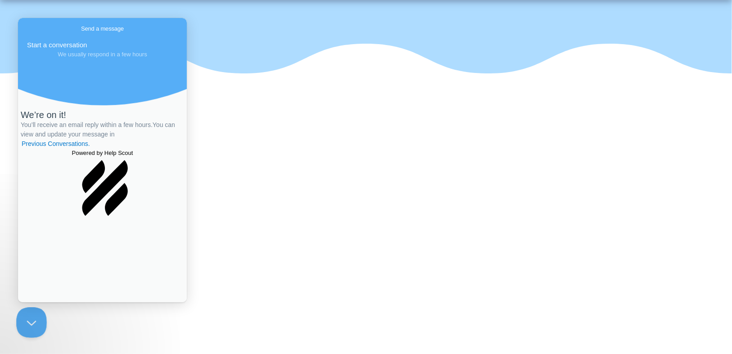
click at [35, 317] on button "Close Beacon popover" at bounding box center [29, 320] width 27 height 27
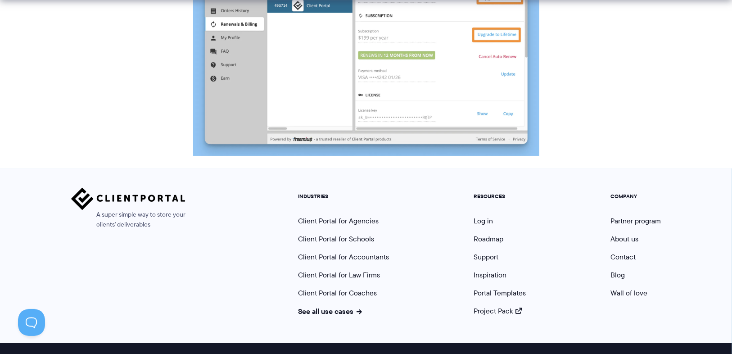
scroll to position [1148, 0]
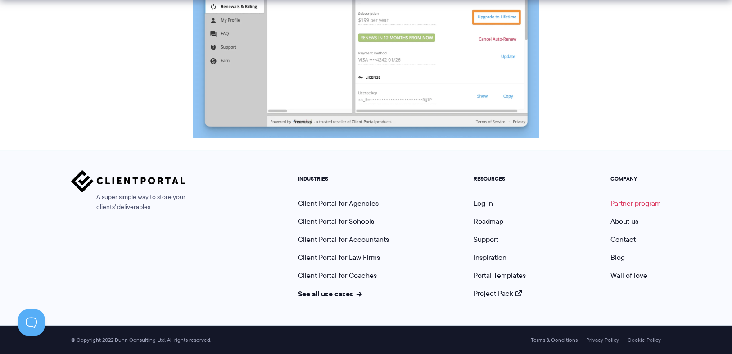
click at [636, 203] on link "Partner program" at bounding box center [635, 203] width 50 height 10
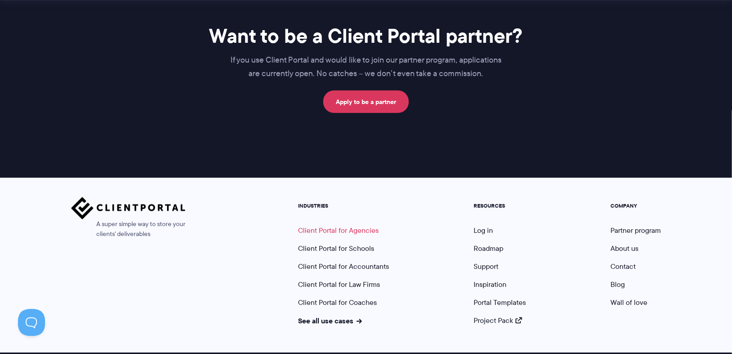
click at [356, 227] on link "Client Portal for Agencies" at bounding box center [338, 230] width 81 height 10
